Goal: Information Seeking & Learning: Learn about a topic

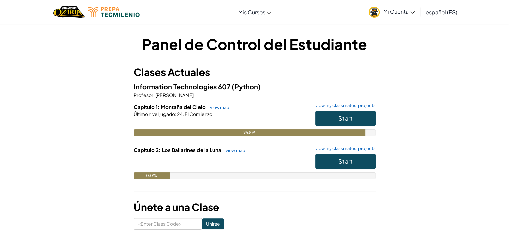
click at [394, 17] on link "Mi Cuenta" at bounding box center [391, 11] width 53 height 21
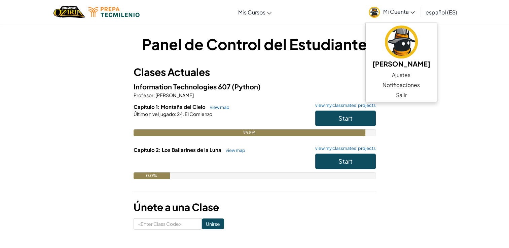
click at [479, 137] on div "Panel de Control del Estudiante Clases Actuales Information Technologies 607 (P…" at bounding box center [254, 132] width 509 height 216
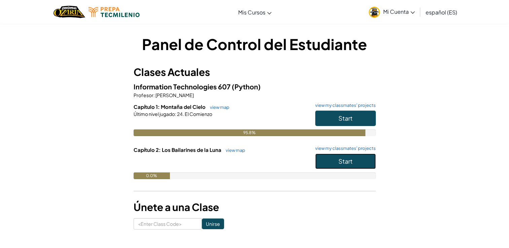
click at [340, 157] on button "Start" at bounding box center [345, 161] width 61 height 15
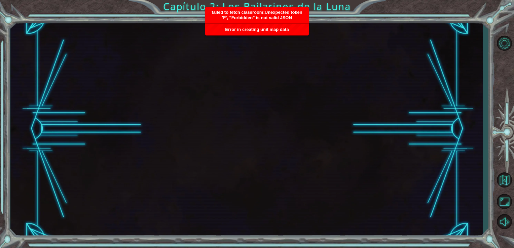
click at [265, 54] on div at bounding box center [246, 129] width 473 height 218
click at [290, 25] on div "Error in creating unit map data" at bounding box center [257, 29] width 104 height 11
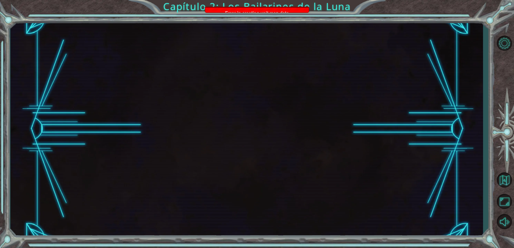
click at [290, 25] on div at bounding box center [246, 129] width 473 height 218
